Goal: Information Seeking & Learning: Find specific fact

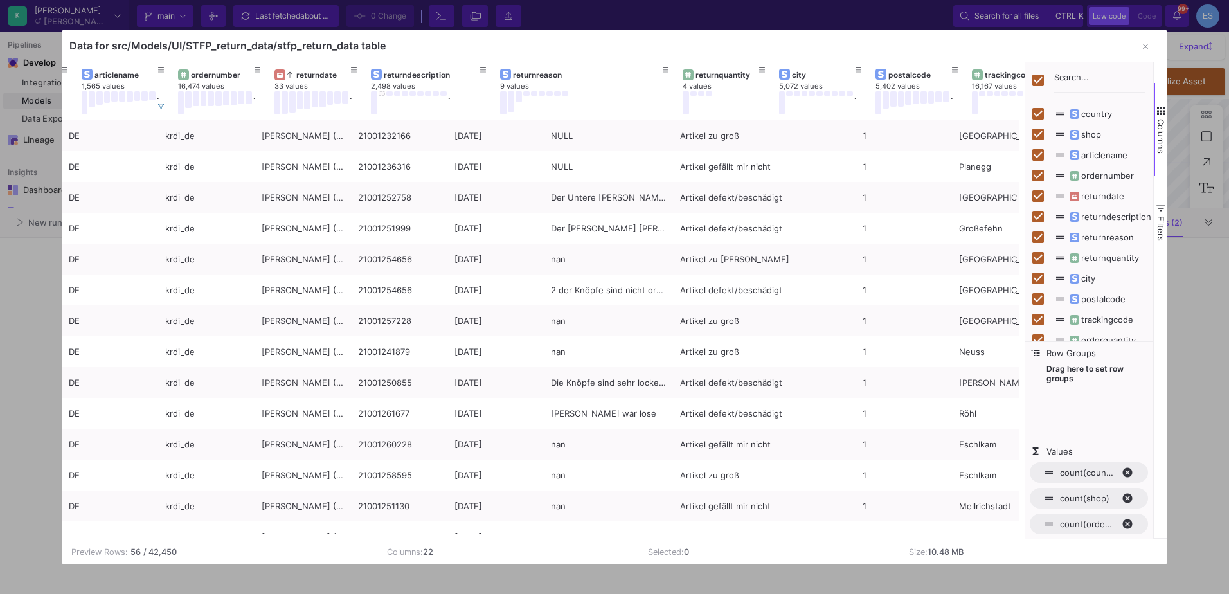
scroll to position [0, 179]
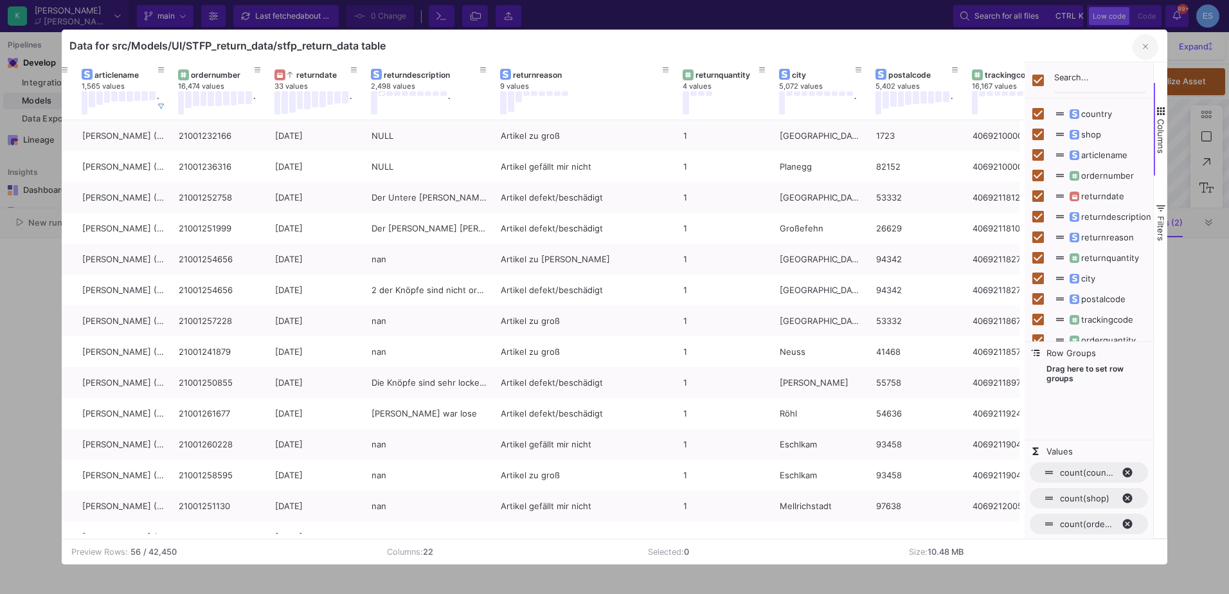
click at [1144, 43] on icon "button" at bounding box center [1145, 46] width 5 height 8
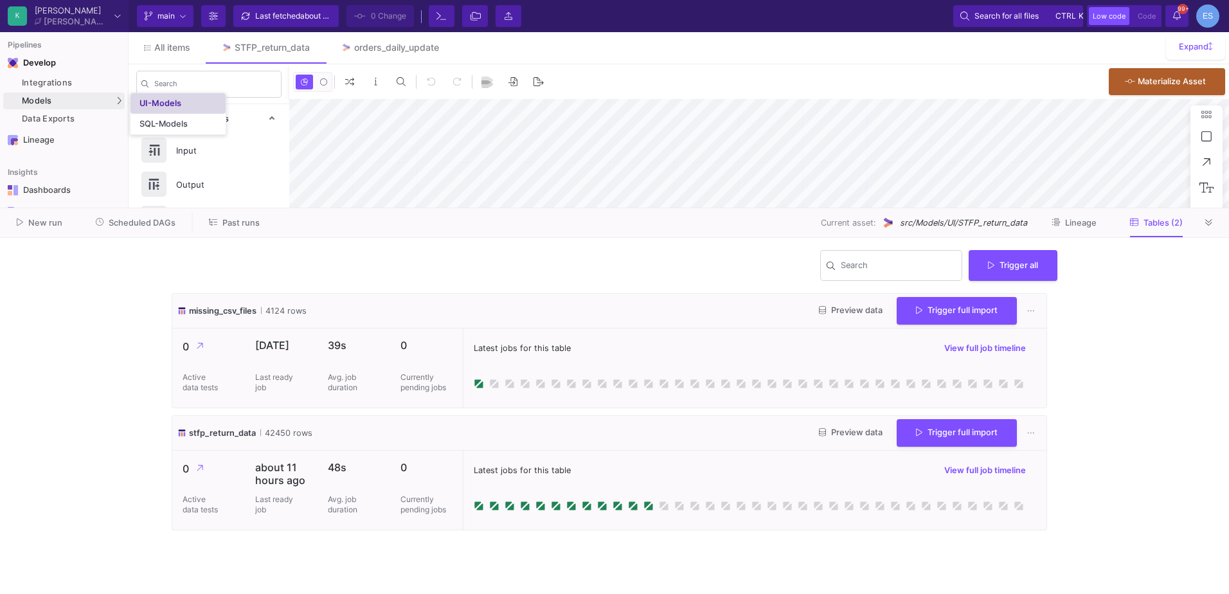
click at [152, 98] on div "UI-Models" at bounding box center [161, 103] width 42 height 10
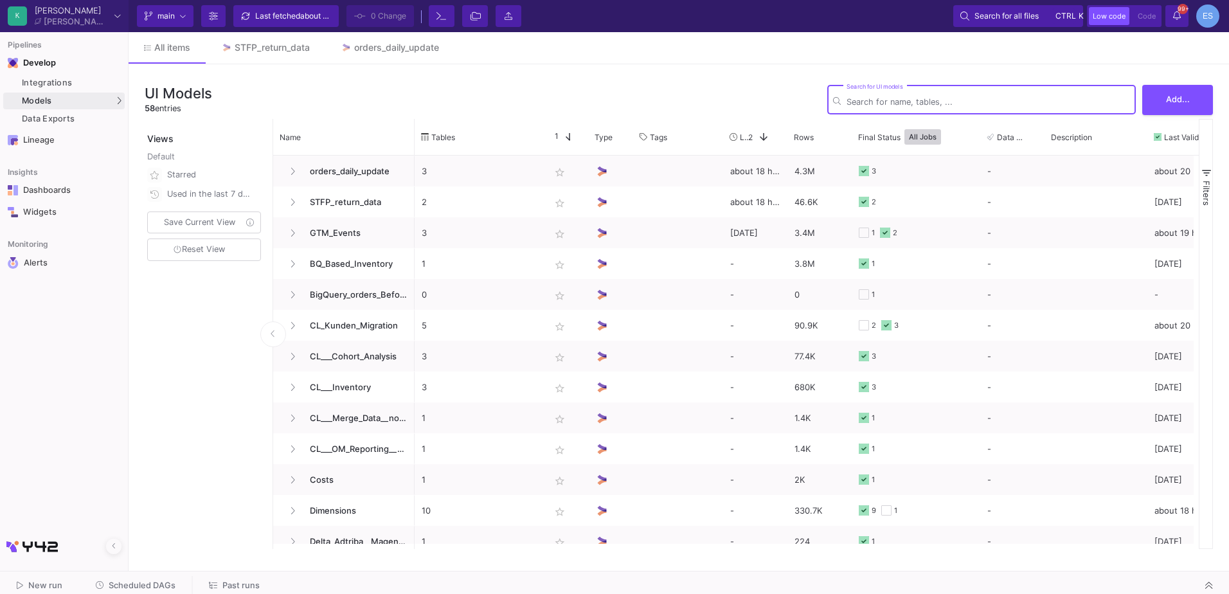
click at [898, 100] on input "Search for UI models" at bounding box center [989, 102] width 284 height 10
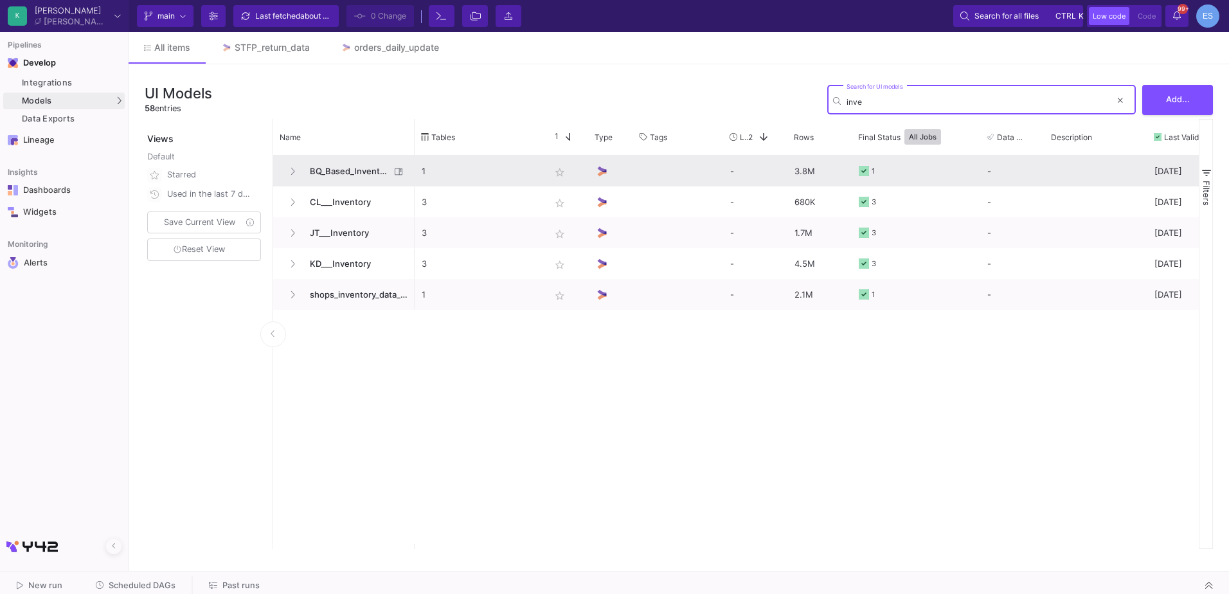
type input "inve"
click at [356, 173] on span "BQ_Based_Inventory" at bounding box center [346, 171] width 88 height 30
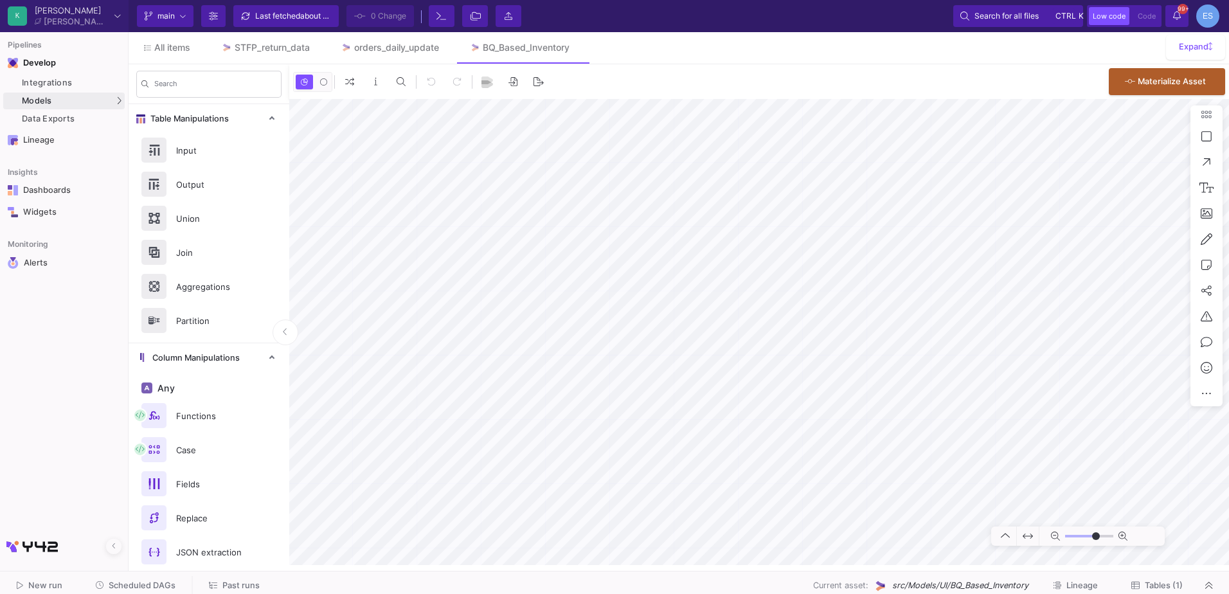
click at [1169, 584] on span "Tables (1)" at bounding box center [1164, 586] width 38 height 10
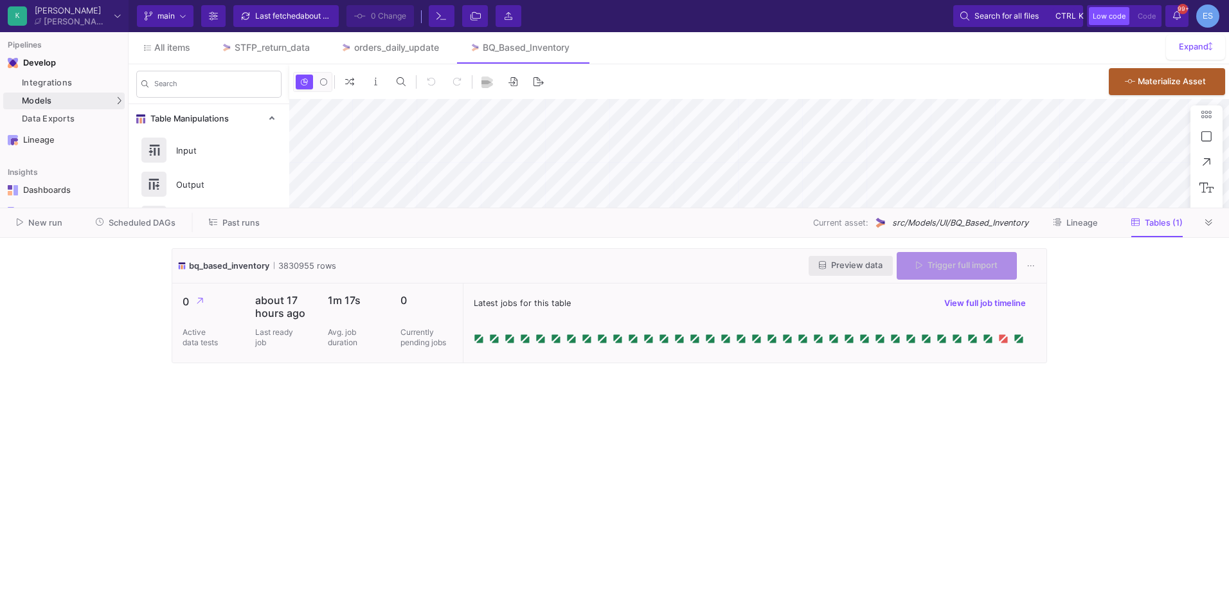
click at [862, 265] on span "Preview data" at bounding box center [851, 265] width 64 height 10
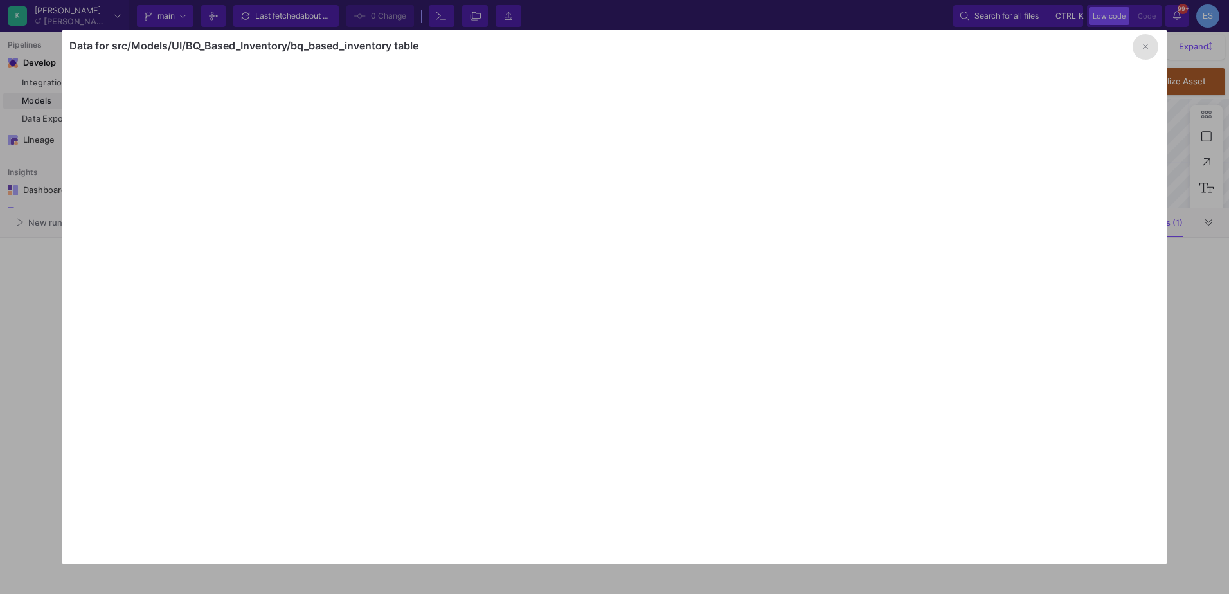
type input "-13"
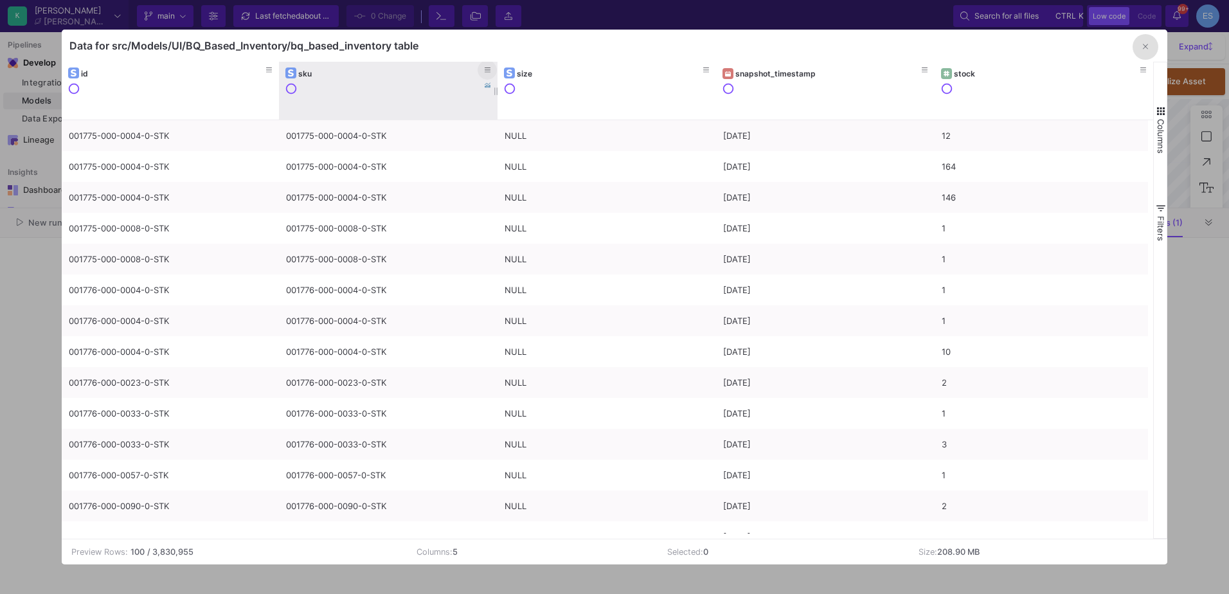
click at [490, 69] on icon at bounding box center [488, 70] width 6 height 7
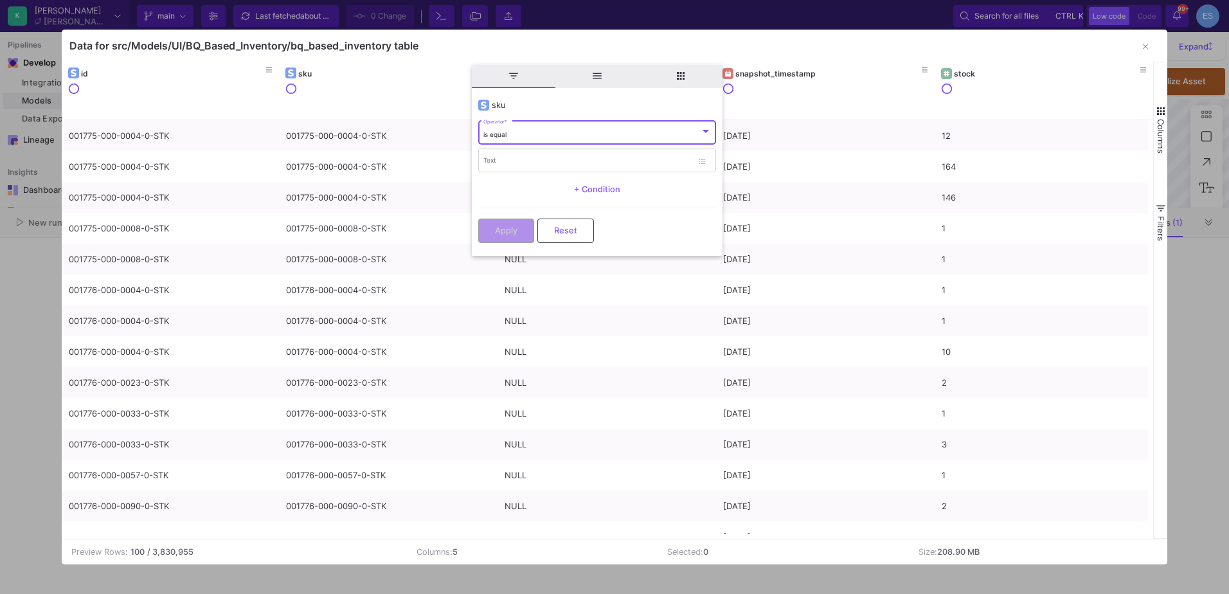
click at [529, 138] on div "is equal" at bounding box center [591, 135] width 217 height 8
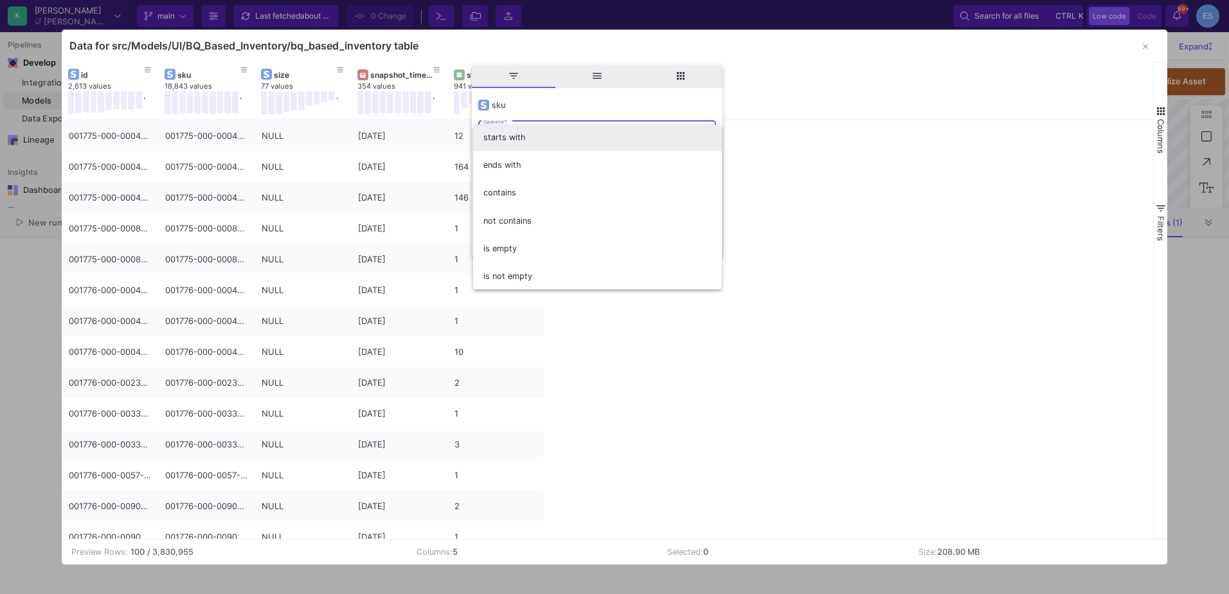
scroll to position [113, 0]
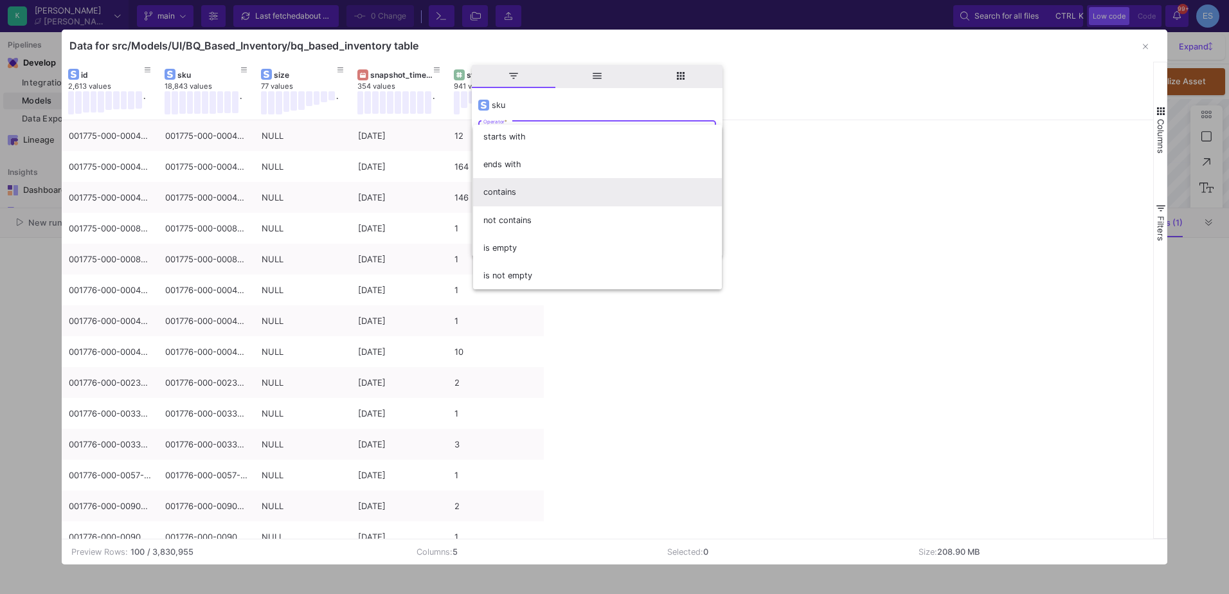
click at [518, 194] on span "contains" at bounding box center [597, 192] width 228 height 28
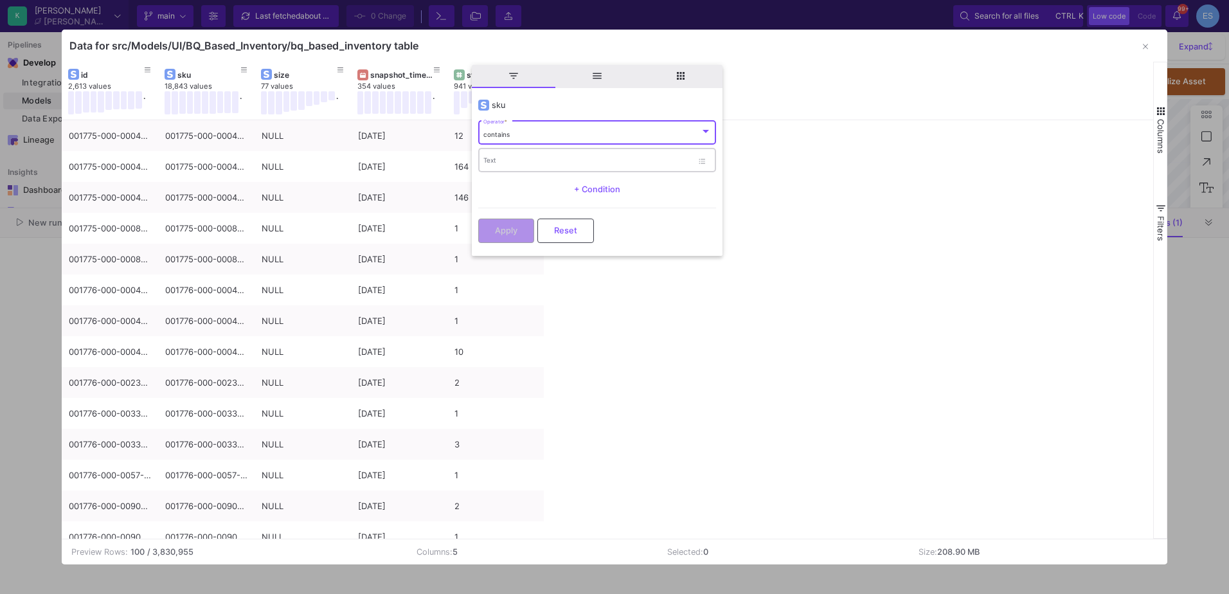
click at [522, 158] on input "Text" at bounding box center [587, 162] width 209 height 8
paste input "009025-000-0001"
type input "009025-000-0001"
click at [528, 230] on button "Apply" at bounding box center [506, 229] width 56 height 24
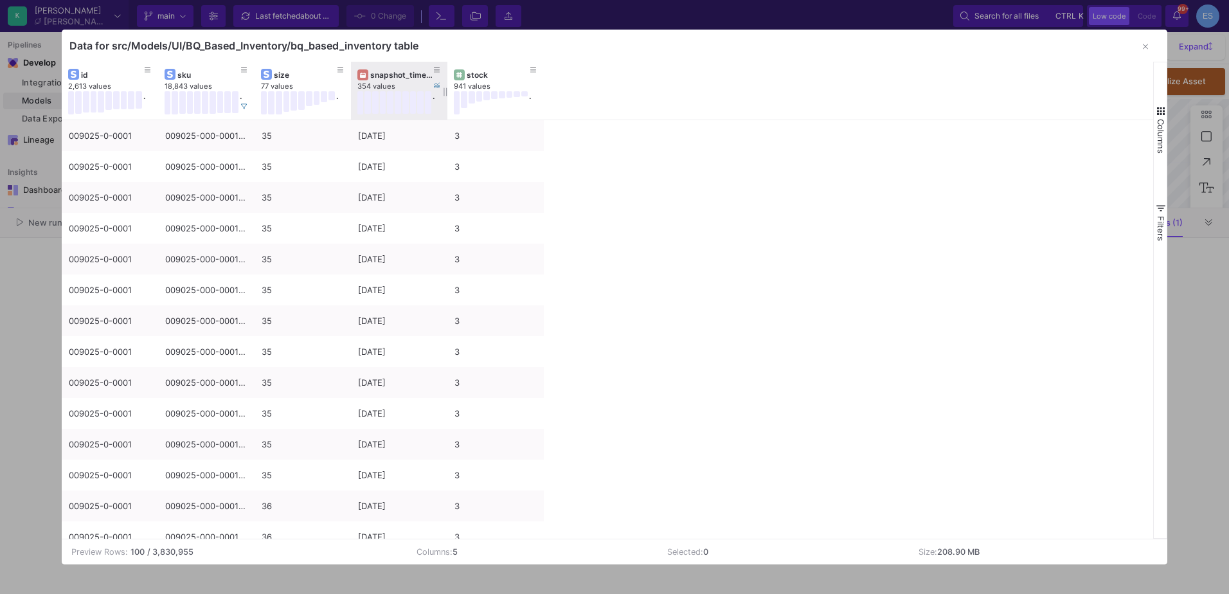
click at [383, 80] on div "snapshot_timestamp" at bounding box center [399, 75] width 84 height 14
click at [386, 77] on div "snapshot_timestamp" at bounding box center [402, 75] width 64 height 10
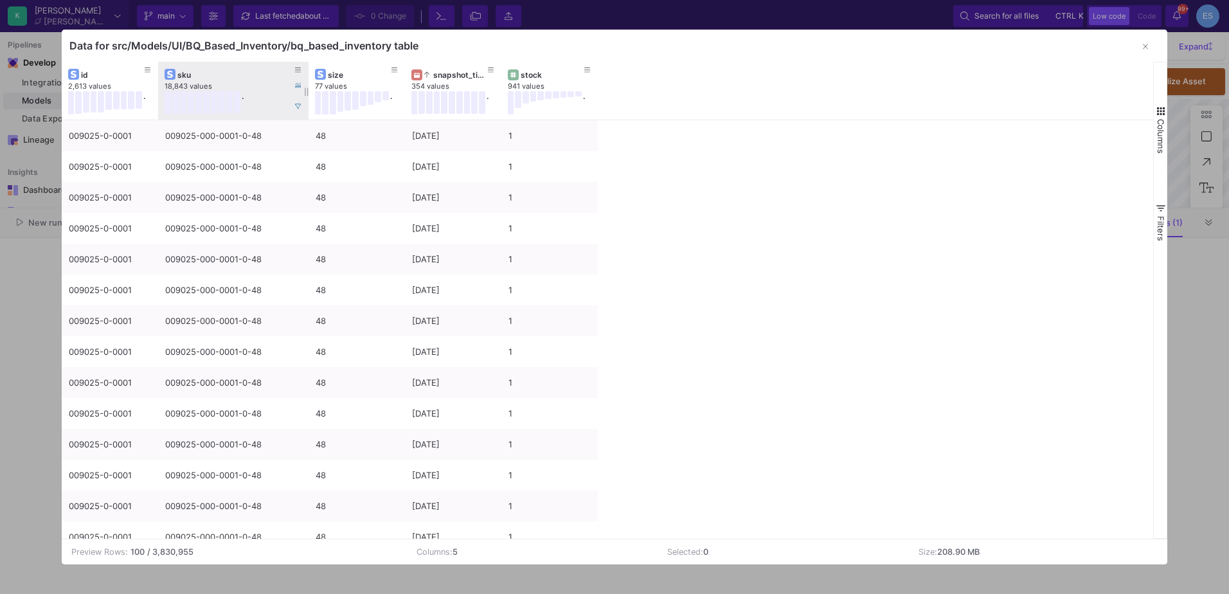
drag, startPoint x: 253, startPoint y: 74, endPoint x: 307, endPoint y: 77, distance: 54.1
click at [307, 77] on div at bounding box center [308, 91] width 5 height 58
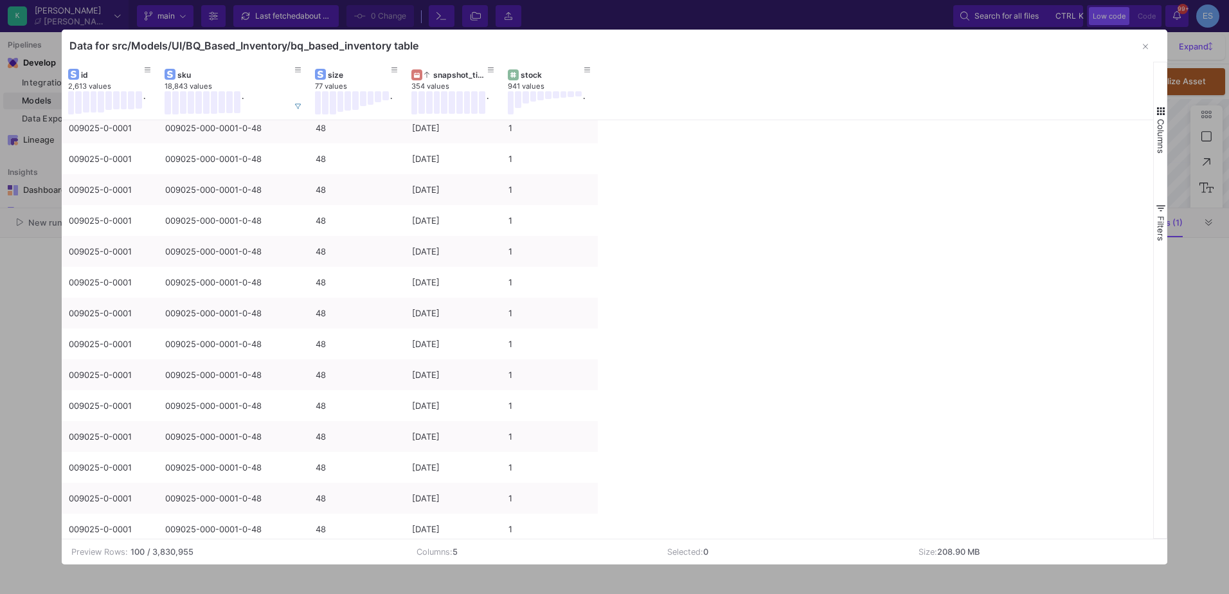
scroll to position [0, 0]
